Goal: Answer question/provide support

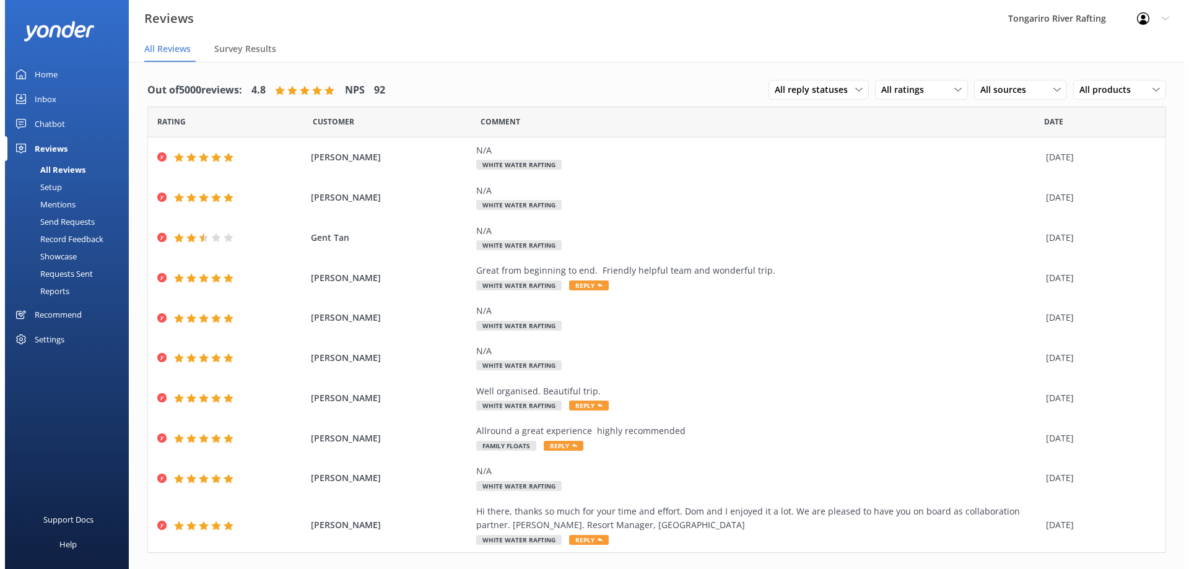
scroll to position [24, 0]
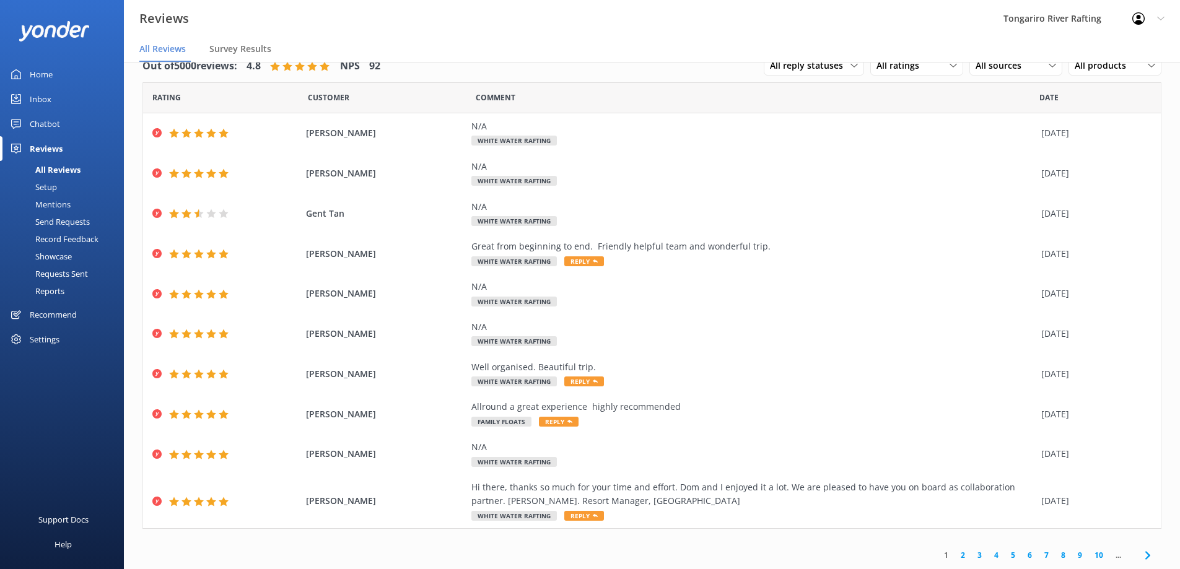
click at [63, 112] on link "Chatbot" at bounding box center [62, 123] width 124 height 25
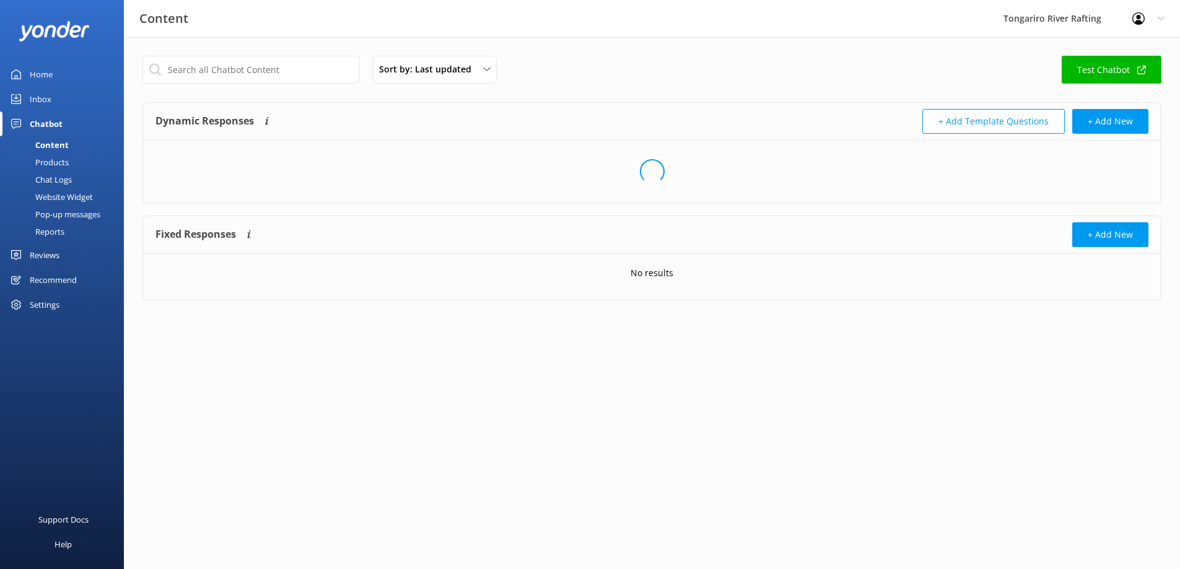
click at [64, 98] on link "Inbox" at bounding box center [62, 99] width 124 height 25
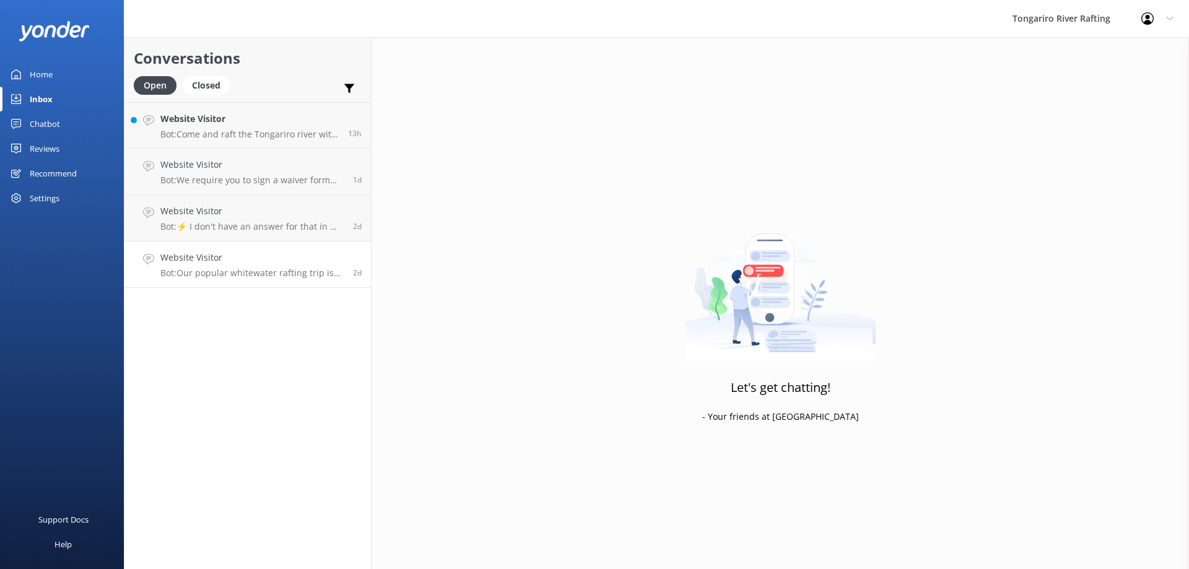
click at [241, 277] on p "Bot: Our popular whitewater rafting trip is suitable for both inexperienced and…" at bounding box center [251, 273] width 183 height 11
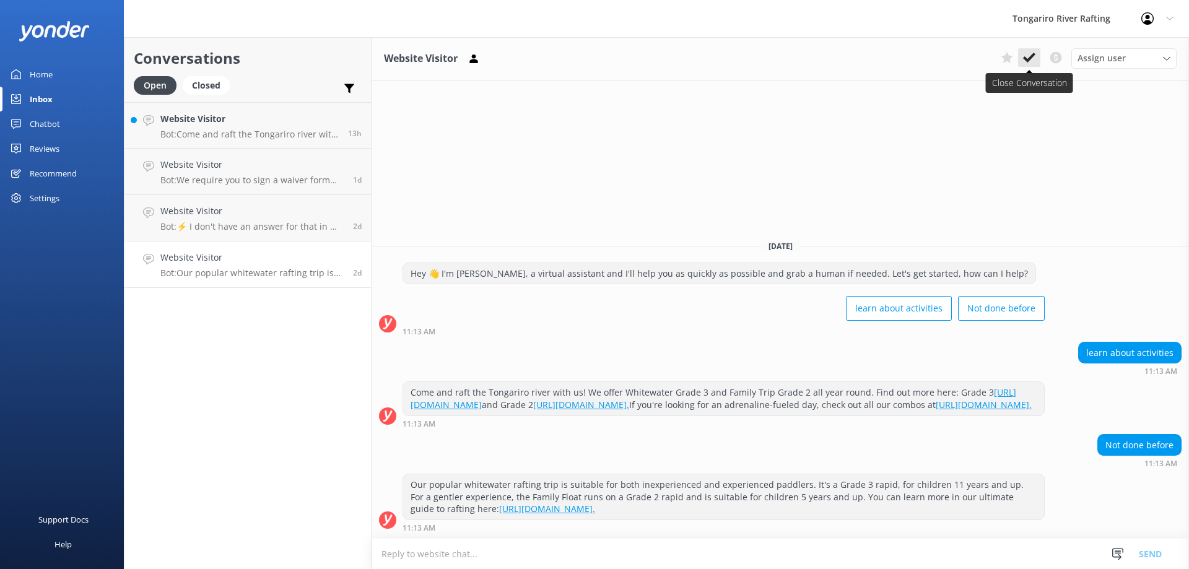
click at [1032, 56] on use at bounding box center [1029, 58] width 12 height 10
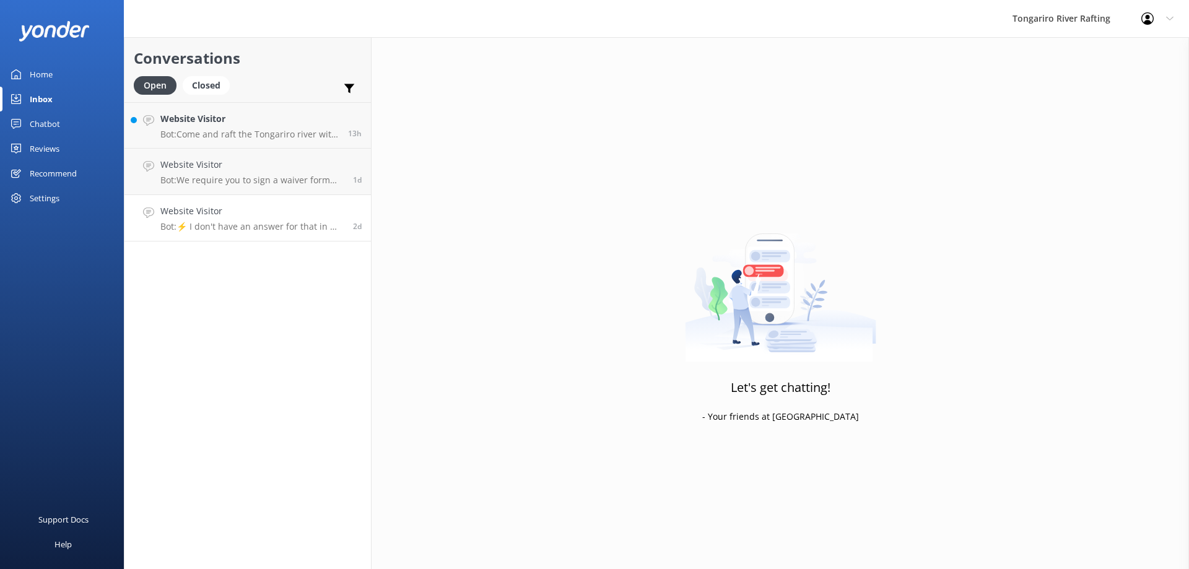
click at [263, 235] on link "Website Visitor Bot: ⚡ I don't have an answer for that in my knowledge base. Pl…" at bounding box center [247, 218] width 246 height 46
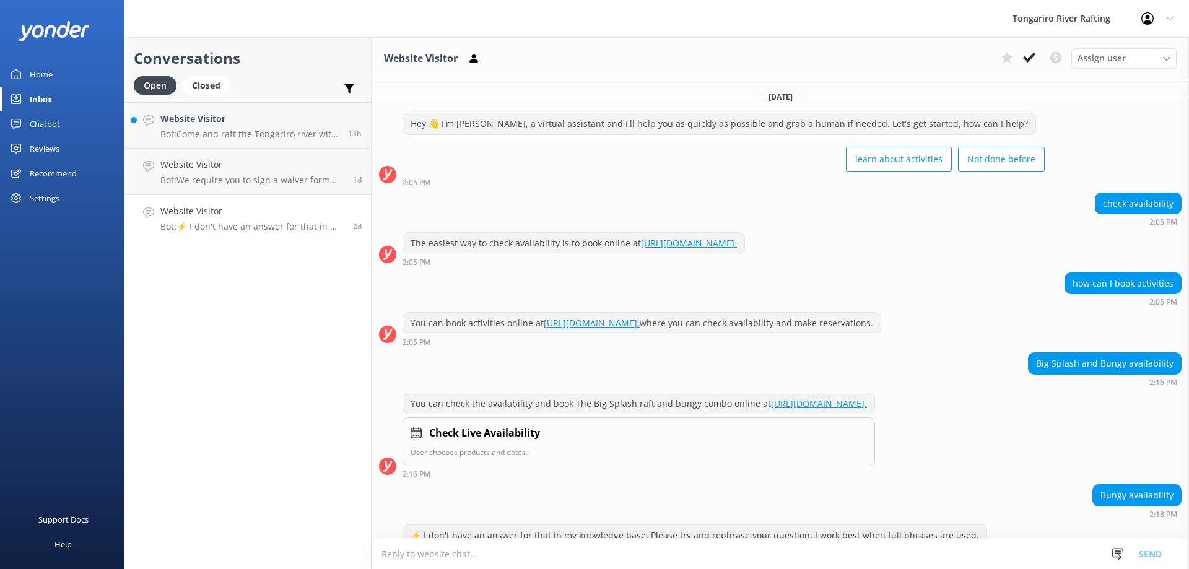
scroll to position [51, 0]
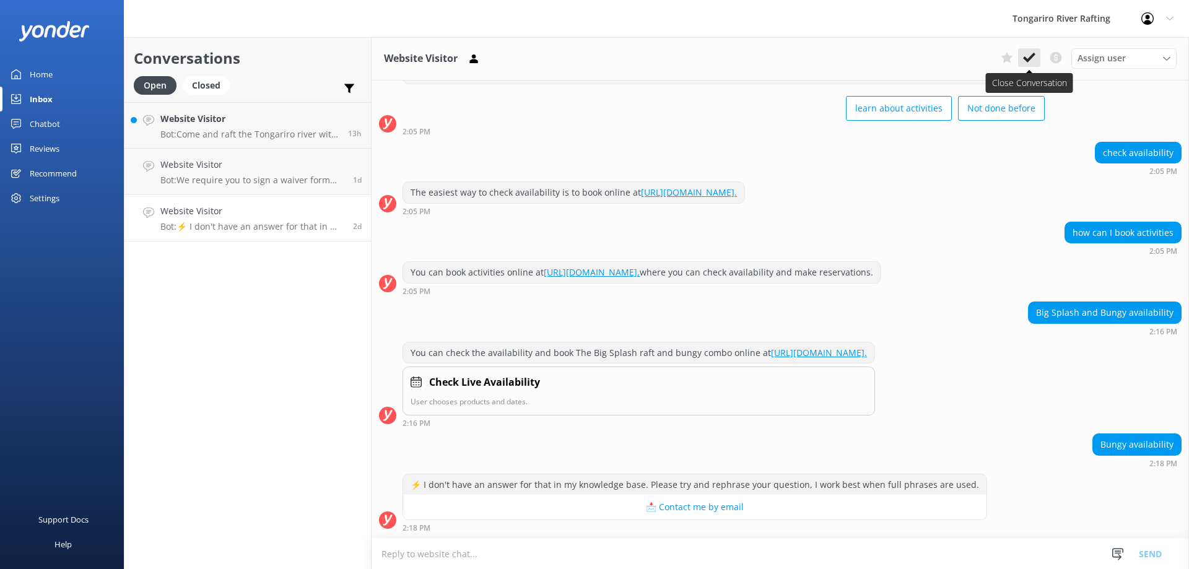
click at [1027, 50] on button at bounding box center [1029, 57] width 22 height 19
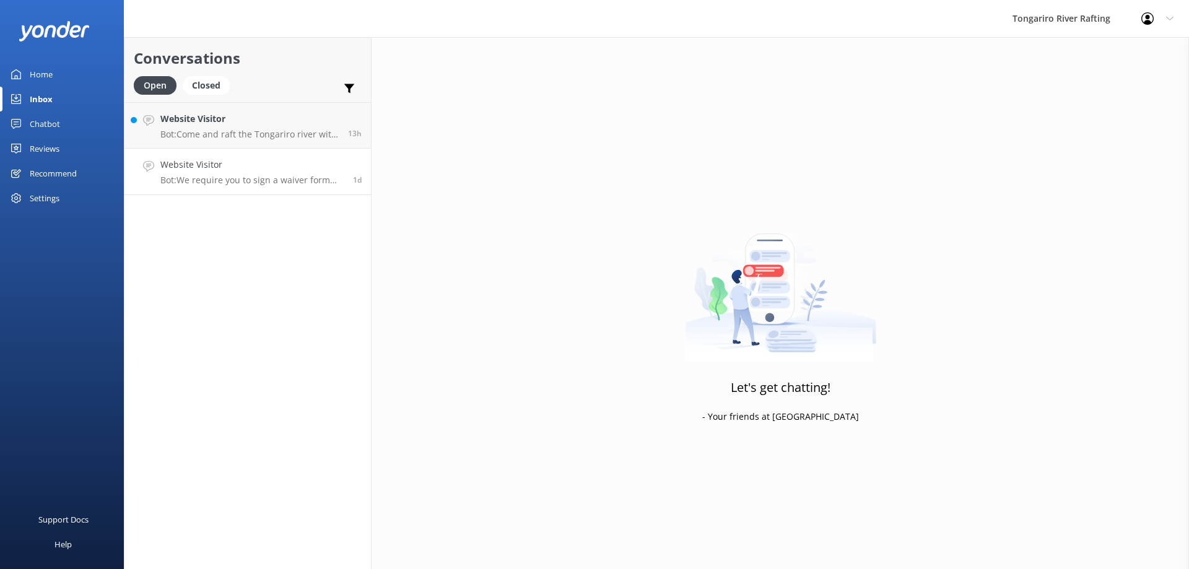
click at [275, 174] on div "Website Visitor Bot: We require you to sign a waiver form that will be sent to …" at bounding box center [251, 171] width 183 height 27
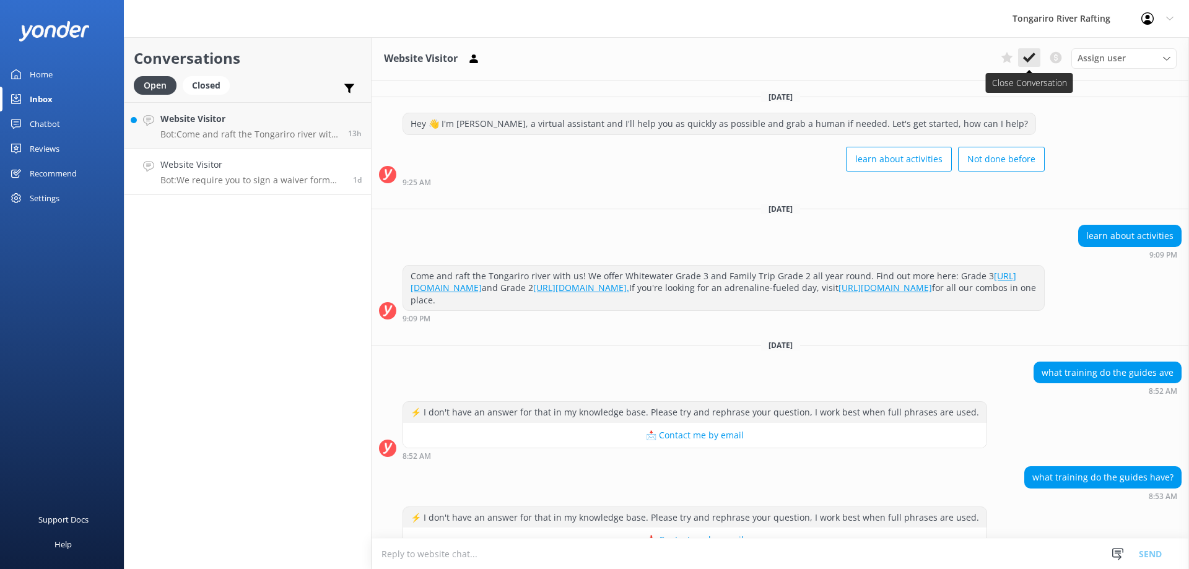
click at [1028, 56] on icon at bounding box center [1029, 57] width 12 height 12
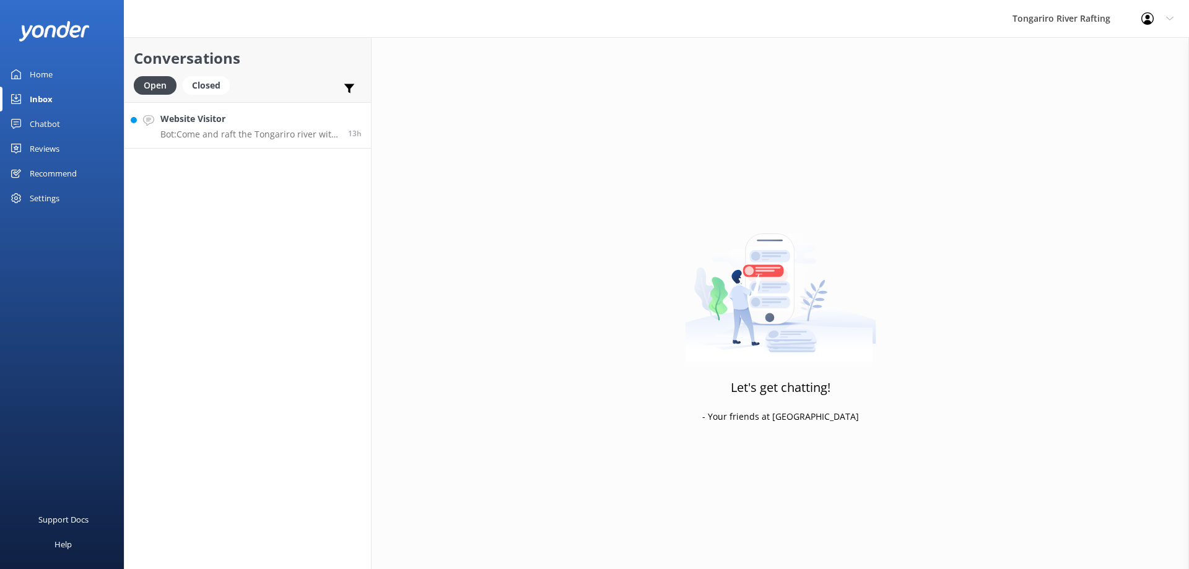
click at [272, 139] on p "Bot: Come and raft the Tongariro river with us! We offer Whitewater Grade 3 and…" at bounding box center [249, 134] width 178 height 11
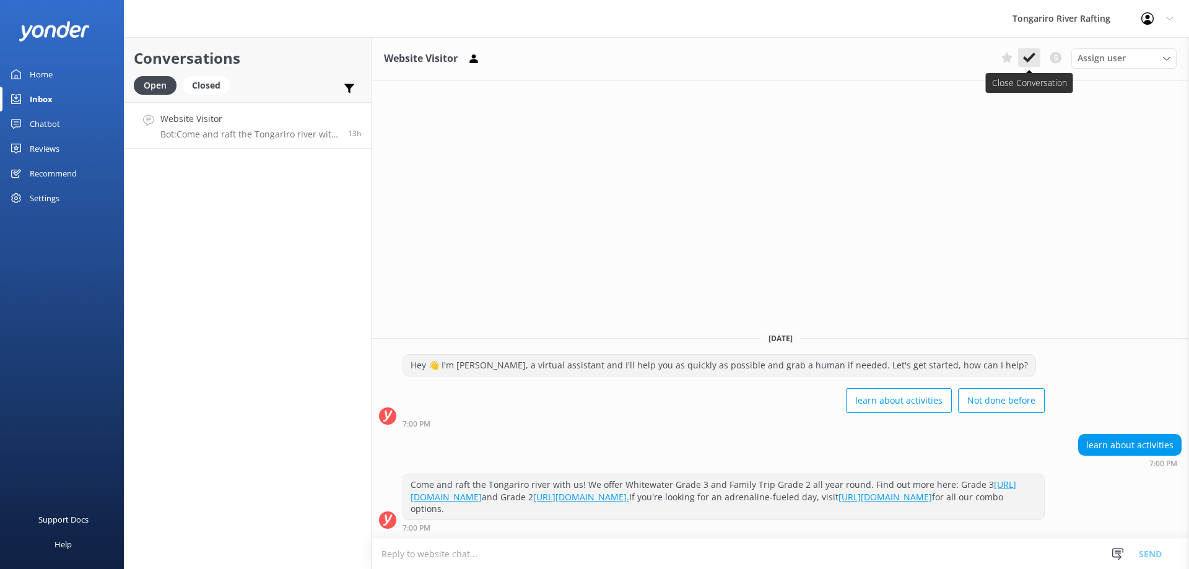
click at [1028, 56] on icon at bounding box center [1029, 57] width 12 height 12
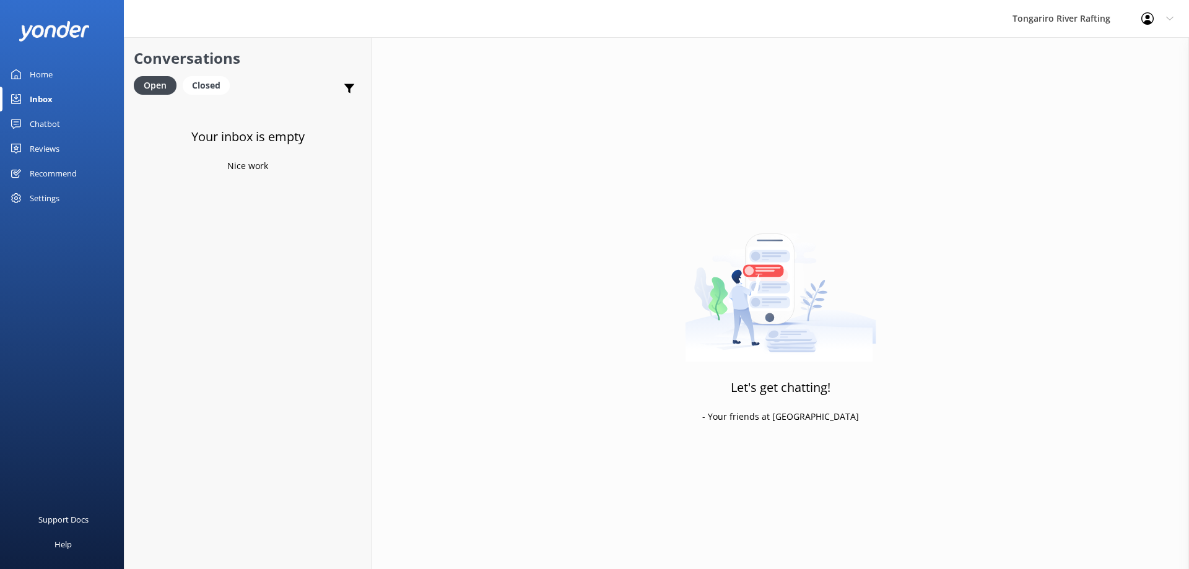
click at [57, 124] on div "Chatbot" at bounding box center [45, 123] width 30 height 25
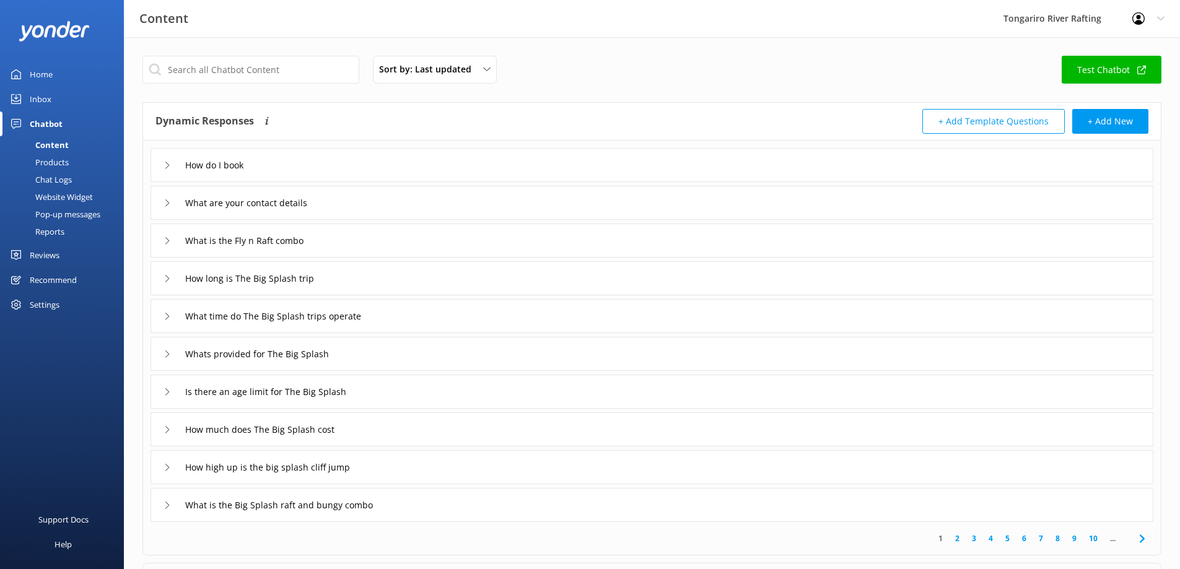
click at [42, 73] on div "Home" at bounding box center [41, 74] width 23 height 25
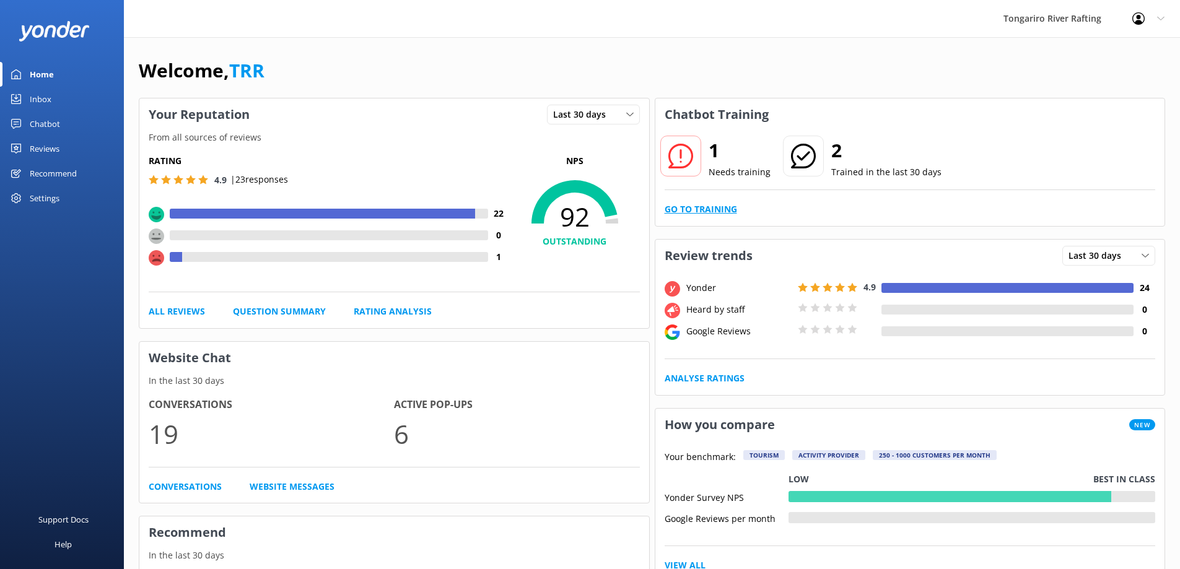
click at [703, 212] on link "Go to Training" at bounding box center [700, 210] width 72 height 14
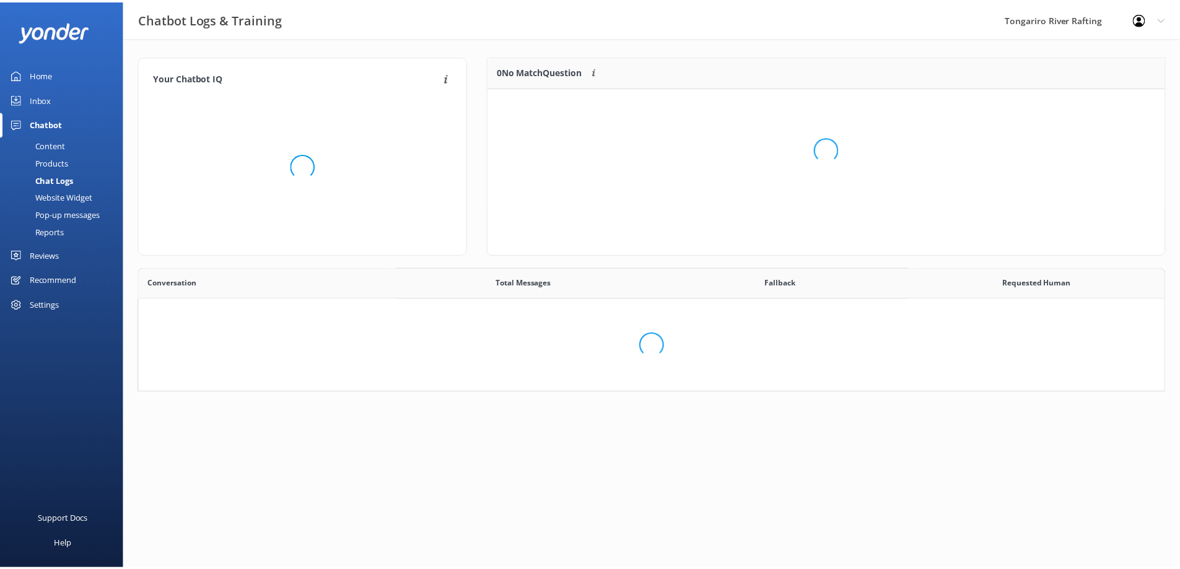
scroll to position [425, 1016]
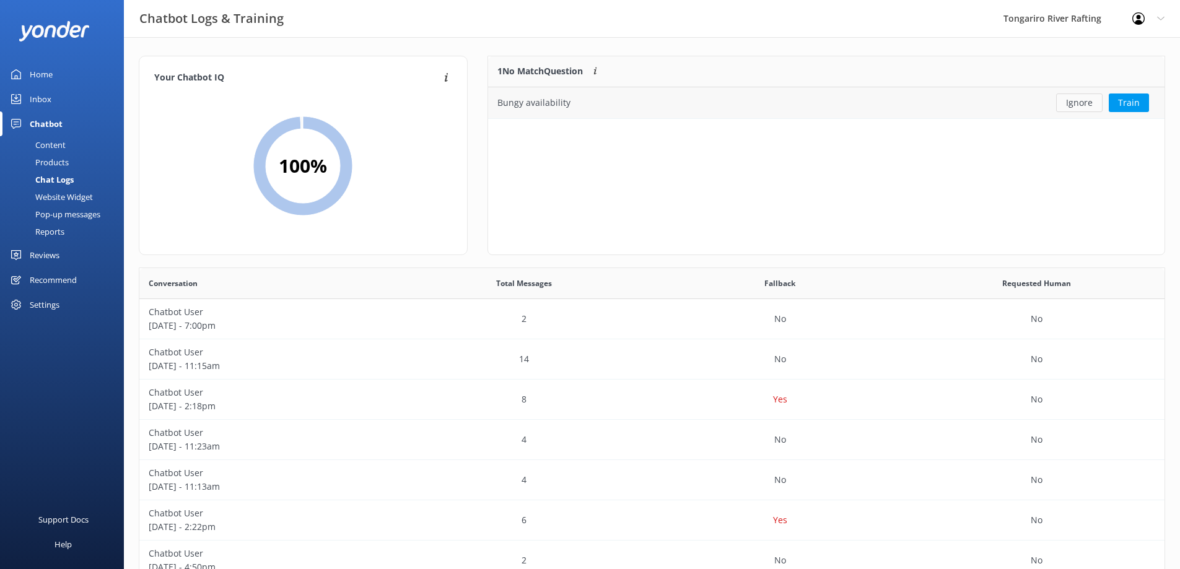
click at [1078, 101] on button "Ignore" at bounding box center [1079, 103] width 46 height 19
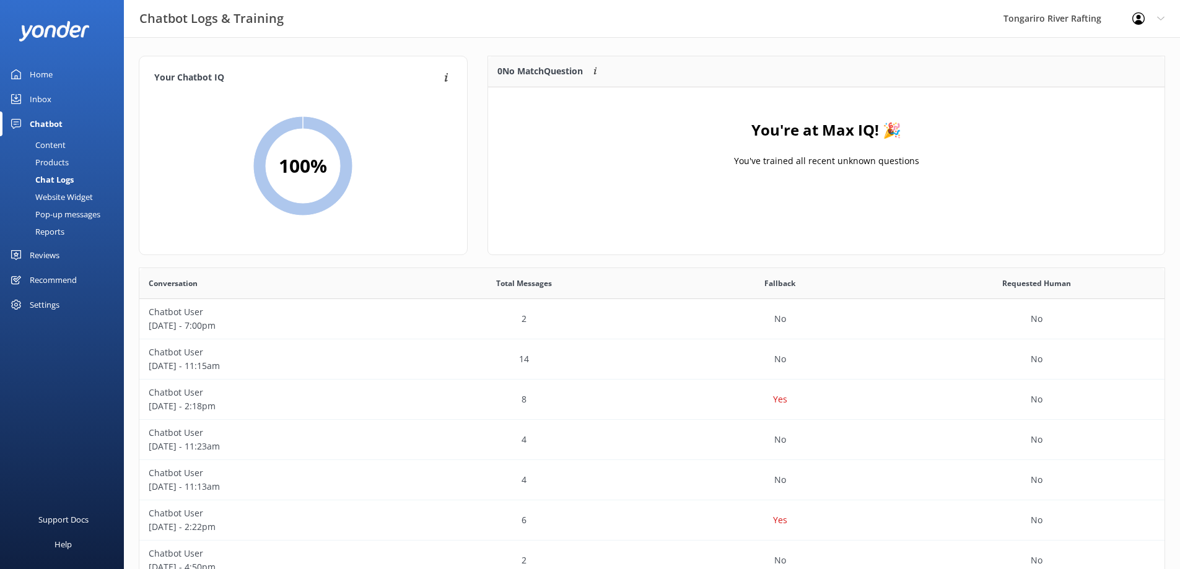
click at [49, 72] on div "Home" at bounding box center [41, 74] width 23 height 25
